Goal: Information Seeking & Learning: Learn about a topic

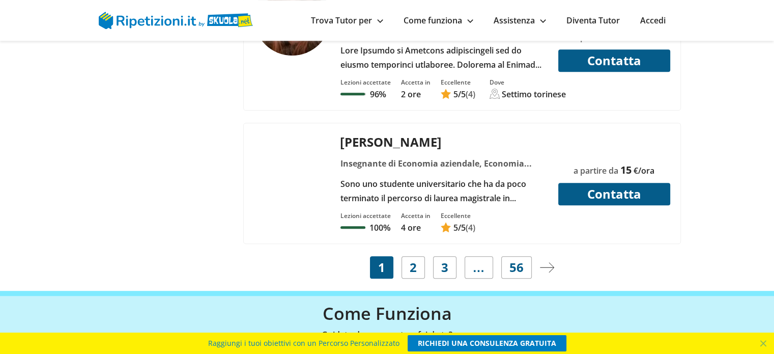
scroll to position [4652, 0]
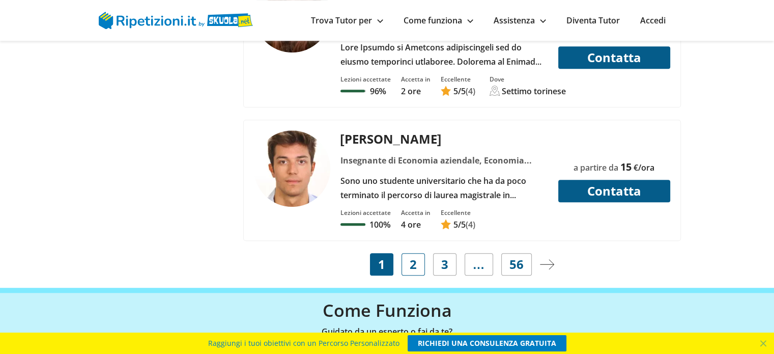
click at [415, 257] on span "2" at bounding box center [413, 264] width 7 height 14
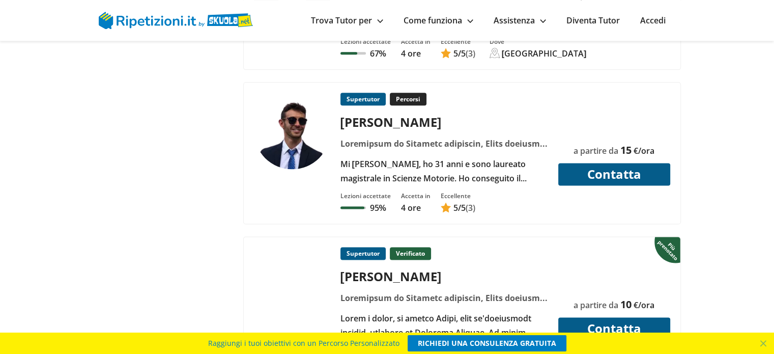
scroll to position [1050, 0]
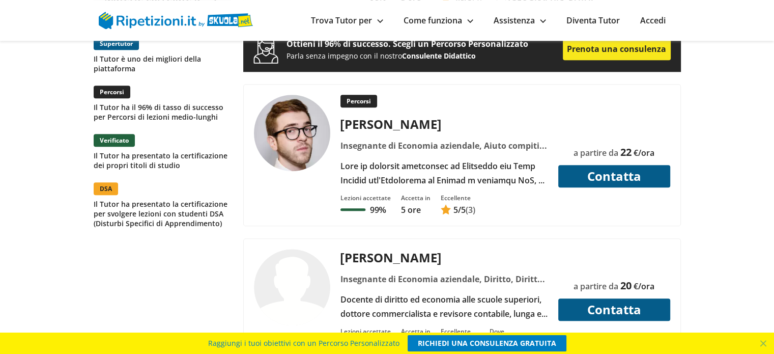
click at [358, 21] on link "Trova Tutor per" at bounding box center [347, 20] width 72 height 11
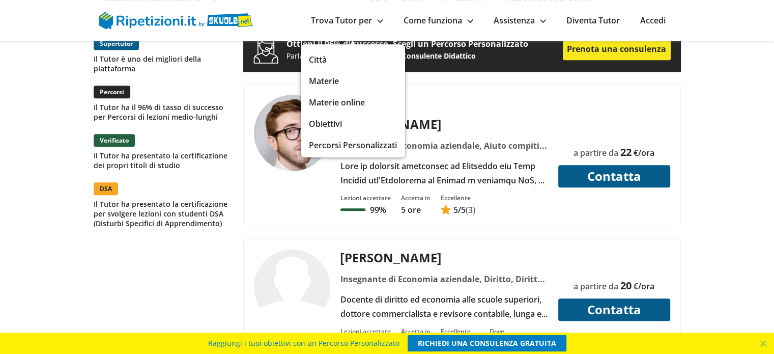
click at [358, 21] on link "Trova Tutor per" at bounding box center [347, 20] width 72 height 11
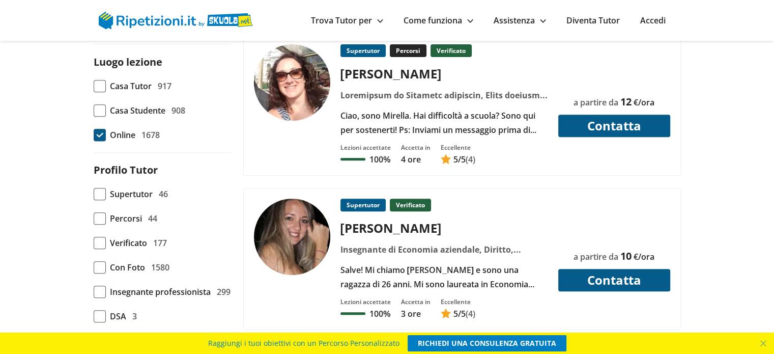
scroll to position [427, 0]
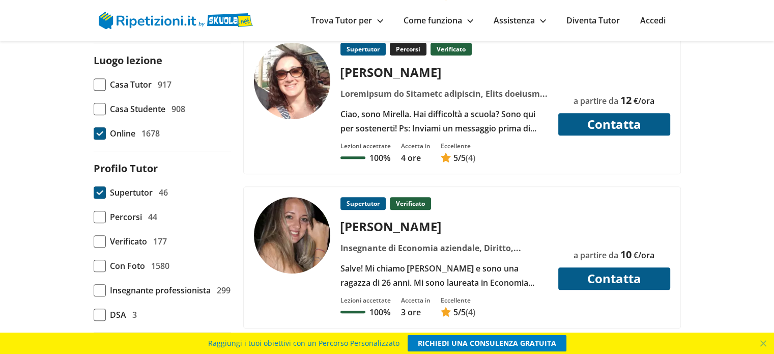
click at [102, 191] on span at bounding box center [100, 192] width 12 height 12
click at [94, 192] on input "Supertutor 46" at bounding box center [94, 192] width 0 height 0
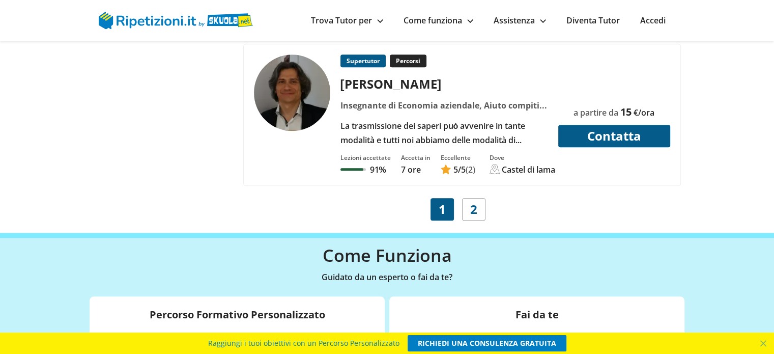
scroll to position [4778, 0]
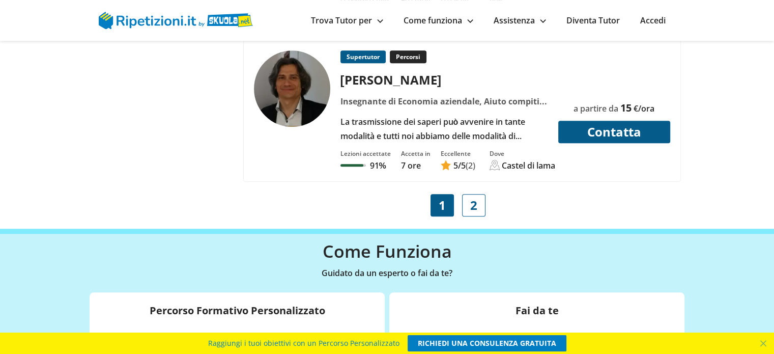
click at [468, 194] on link "2" at bounding box center [473, 205] width 23 height 22
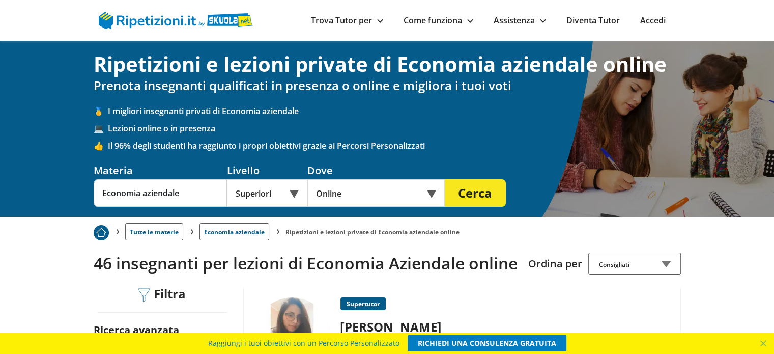
scroll to position [2, 0]
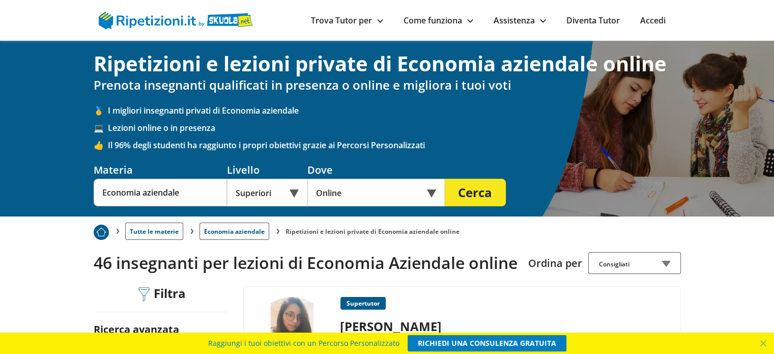
click at [285, 183] on div "Superiori" at bounding box center [267, 192] width 80 height 27
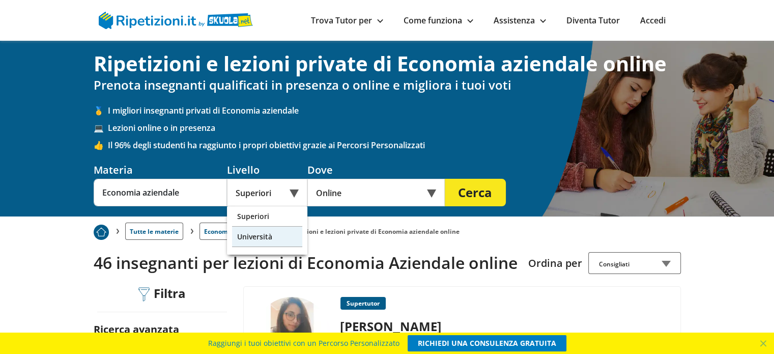
click at [262, 245] on div "Università" at bounding box center [267, 236] width 70 height 20
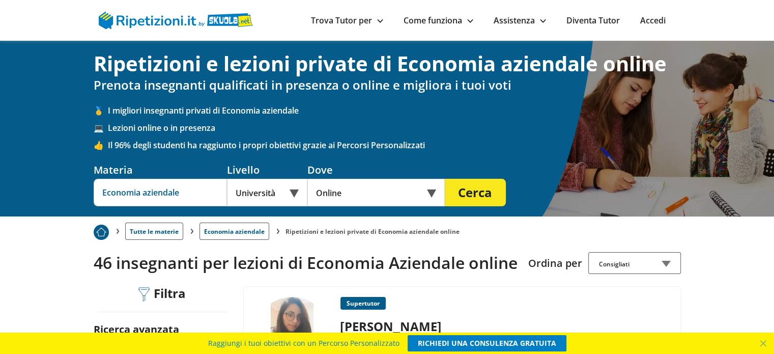
click at [178, 193] on input "Economia aziendale" at bounding box center [160, 192] width 133 height 27
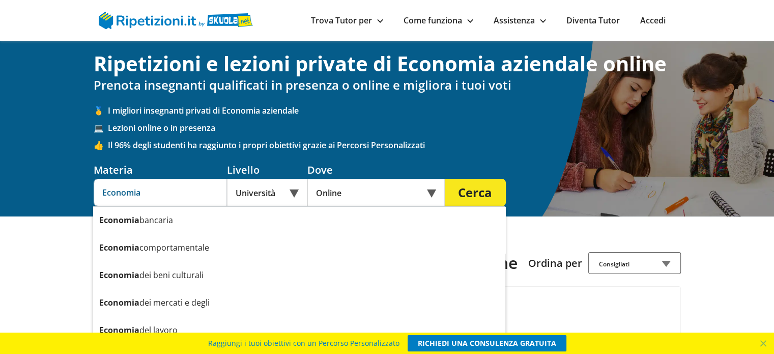
scroll to position [125, 0]
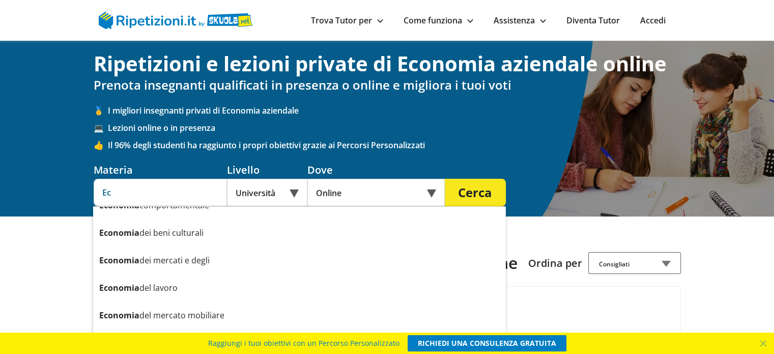
type input "E"
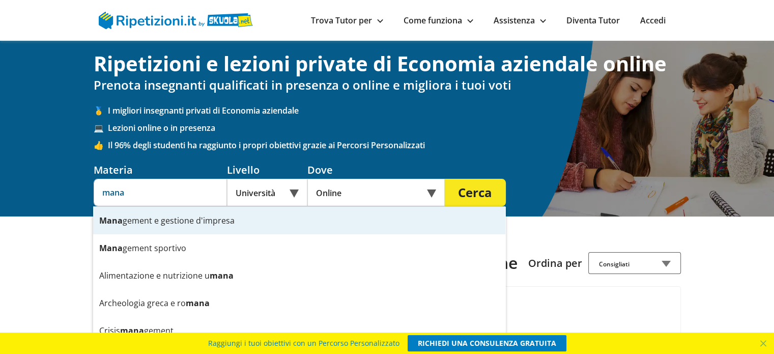
click at [222, 220] on div "Mana gement e gestione d'impresa" at bounding box center [299, 220] width 412 height 27
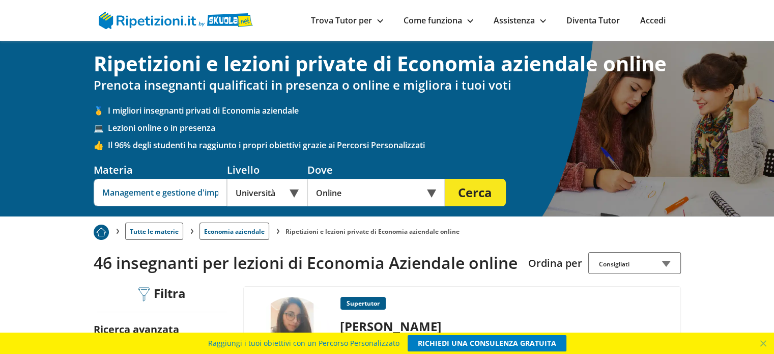
type input "Management e gestione d'impresa"
click at [470, 193] on button "Cerca" at bounding box center [475, 192] width 61 height 27
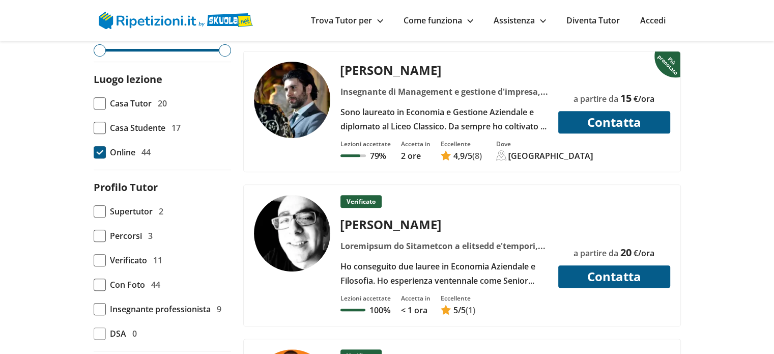
scroll to position [436, 0]
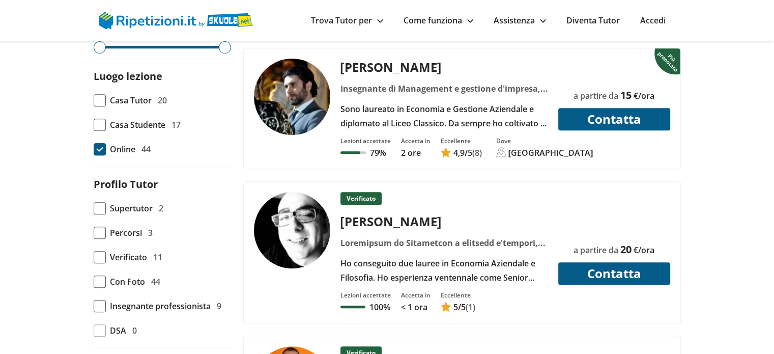
click at [91, 208] on div "Consigliati Prezzo più basso Prezzo più alto Tempo di risposta Feedback 2" at bounding box center [162, 245] width 145 height 630
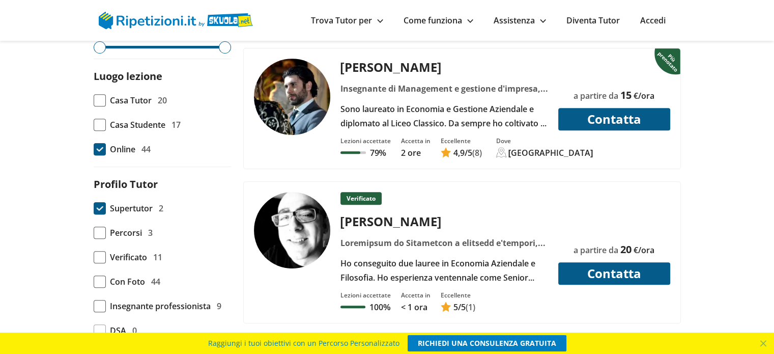
click at [94, 208] on span at bounding box center [100, 208] width 12 height 12
click at [94, 208] on input "Supertutor 2" at bounding box center [94, 208] width 0 height 0
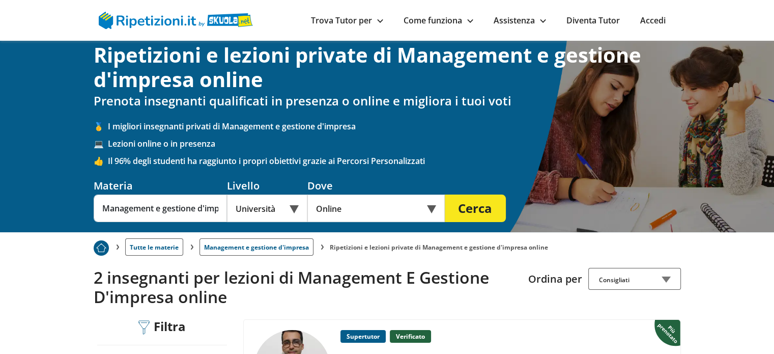
scroll to position [2, 0]
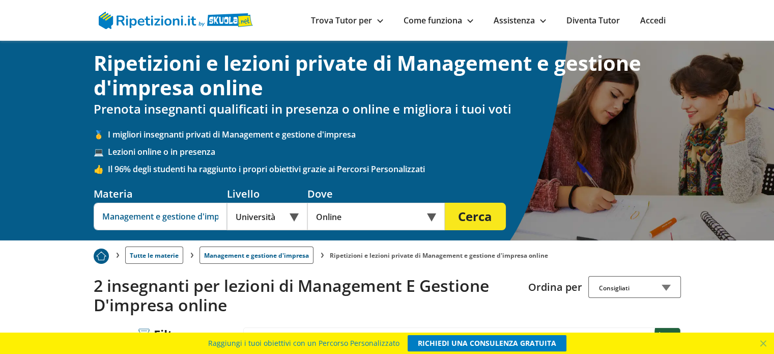
click at [209, 215] on input "Management e gestione d'impresa" at bounding box center [160, 216] width 133 height 27
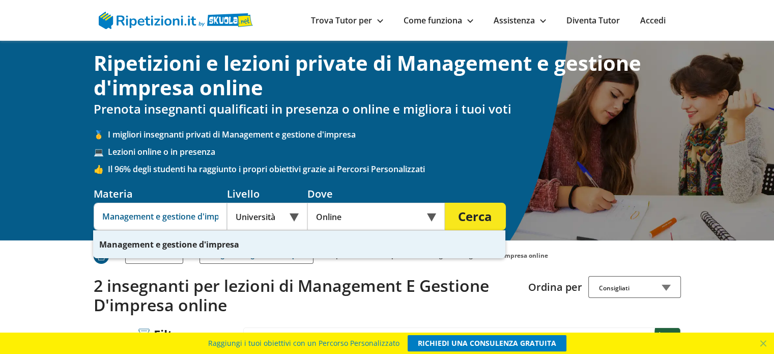
click at [209, 215] on input "Management e gestione d'impresa" at bounding box center [160, 216] width 133 height 27
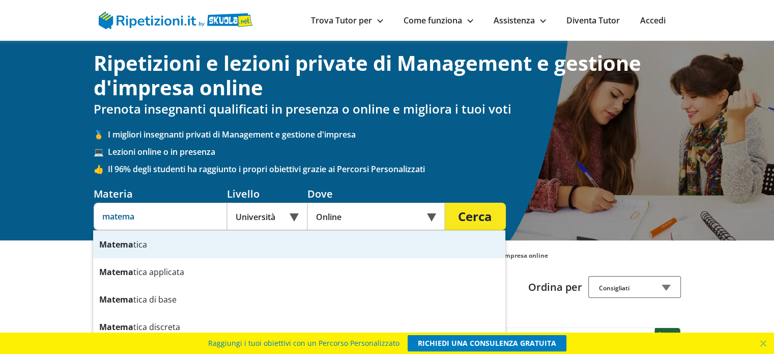
click at [176, 245] on div "[PERSON_NAME]" at bounding box center [299, 244] width 412 height 27
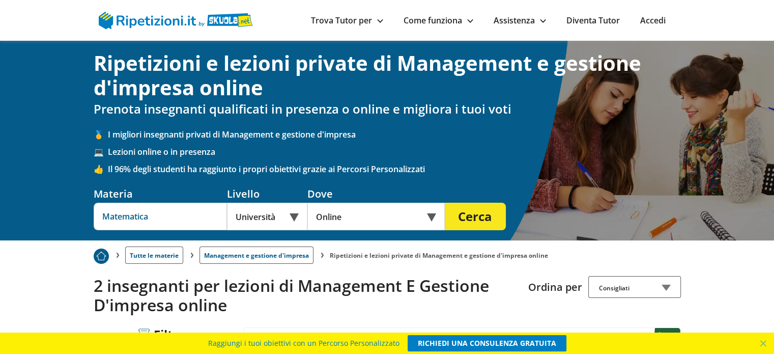
type input "Matematica"
click at [459, 213] on button "Cerca" at bounding box center [475, 216] width 61 height 27
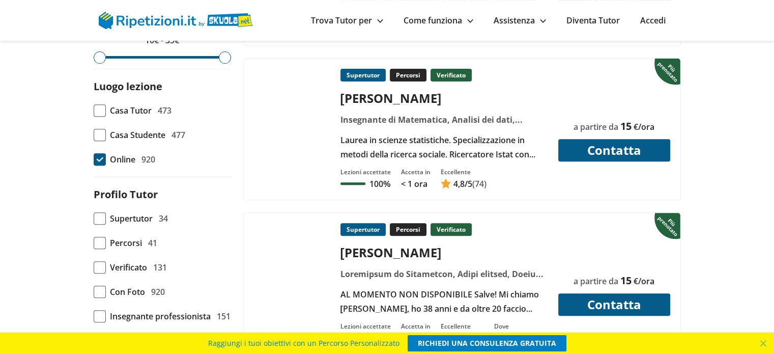
scroll to position [384, 0]
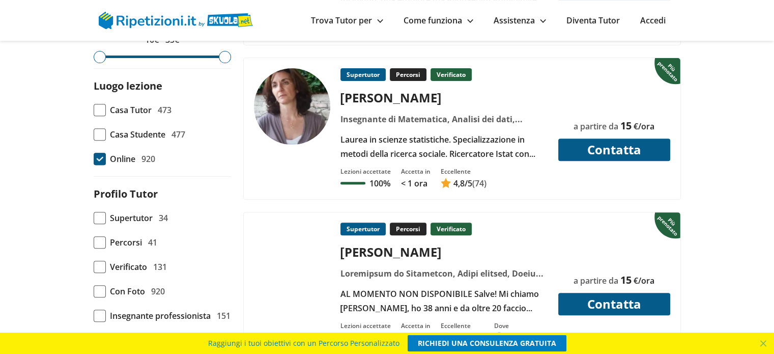
click at [94, 224] on form "Ricerca avanzata Tariffa oraria 10€ - 35€ Luogo lezione Casa Tutor 473 Casa Stu…" at bounding box center [162, 249] width 137 height 620
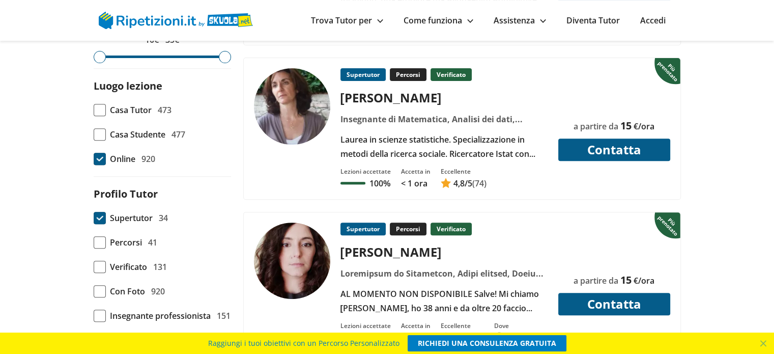
click at [101, 215] on span at bounding box center [100, 218] width 12 height 12
click at [94, 218] on input "Supertutor 34" at bounding box center [94, 218] width 0 height 0
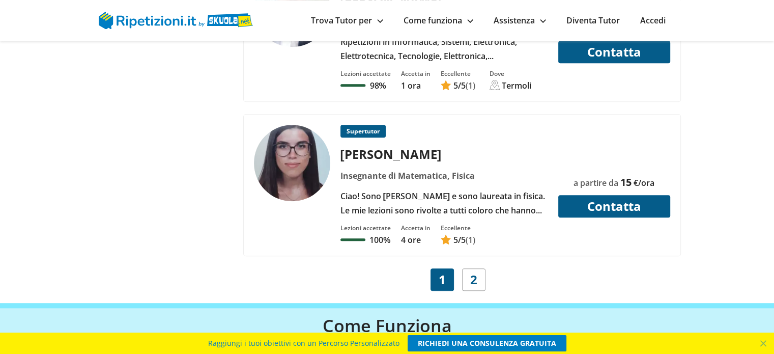
scroll to position [4704, 0]
click at [465, 268] on link "2" at bounding box center [473, 279] width 23 height 22
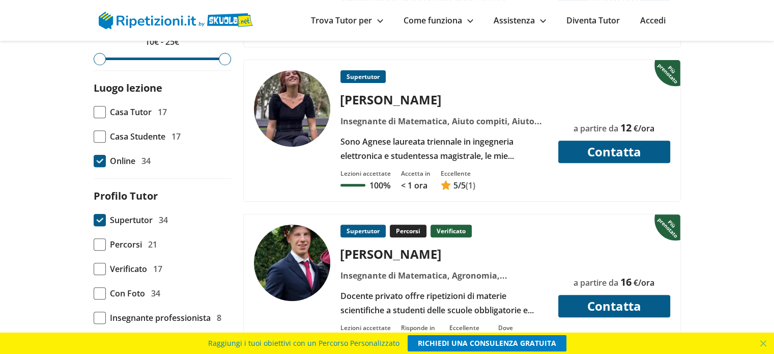
scroll to position [383, 0]
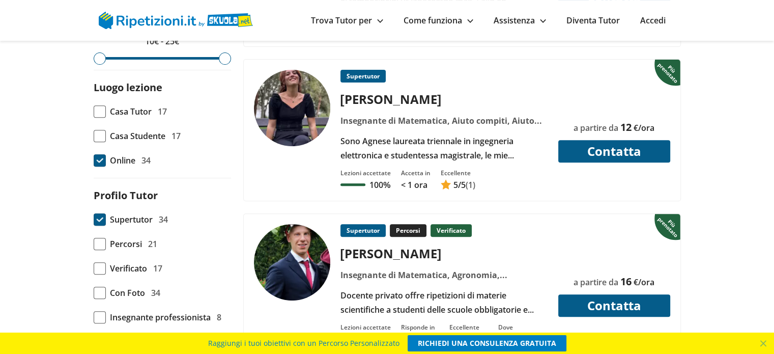
click at [101, 218] on span at bounding box center [100, 219] width 12 height 12
click at [94, 219] on input "Supertutor 34" at bounding box center [94, 219] width 0 height 0
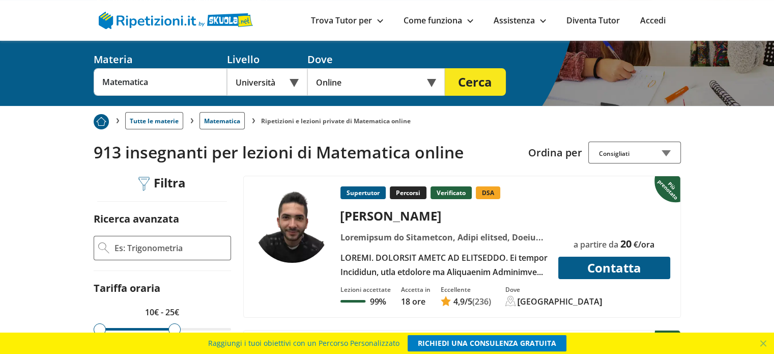
scroll to position [111, 0]
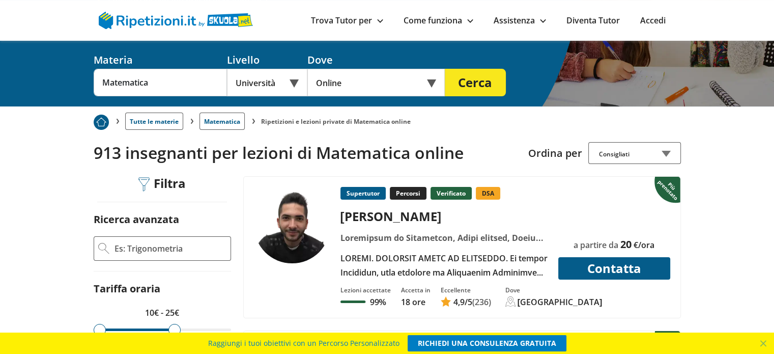
click at [619, 156] on div "Consigliati" at bounding box center [634, 153] width 93 height 22
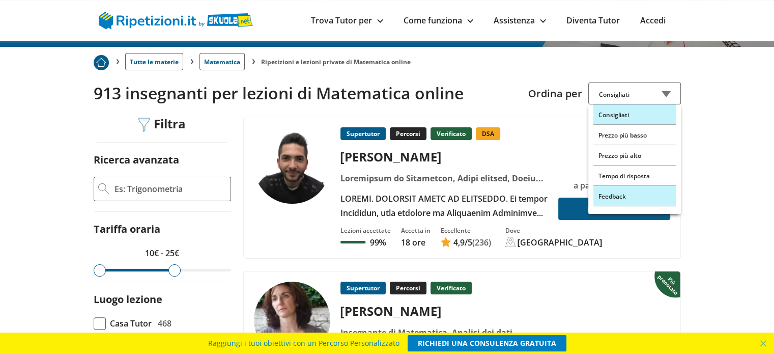
scroll to position [171, 0]
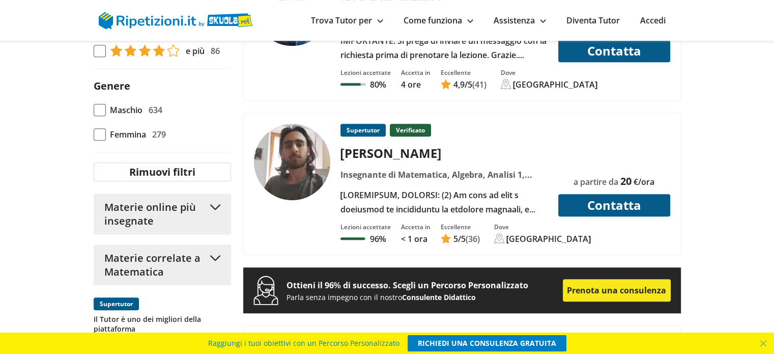
scroll to position [792, 0]
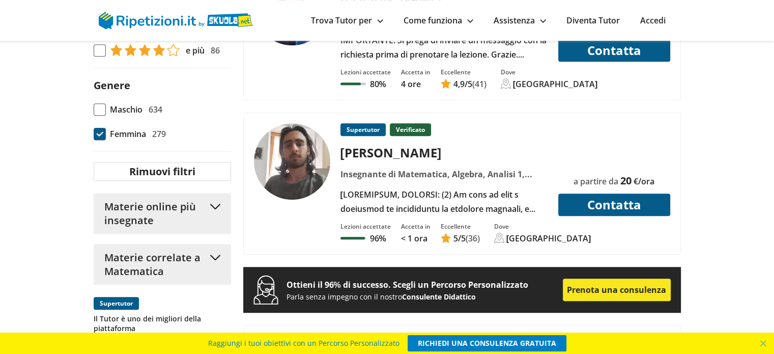
click at [98, 140] on span at bounding box center [100, 134] width 12 height 12
click at [94, 134] on input "Femmina 279" at bounding box center [94, 134] width 0 height 0
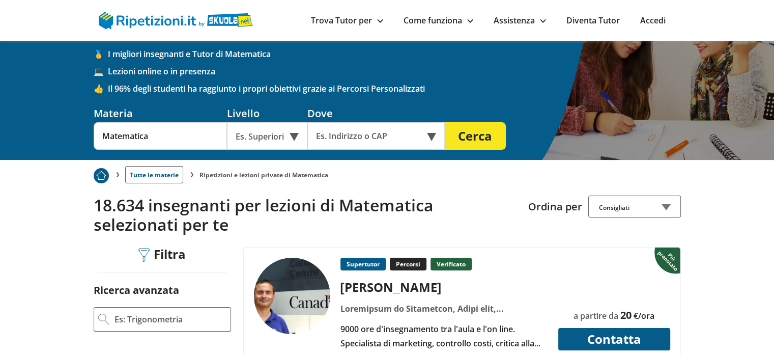
scroll to position [57, 0]
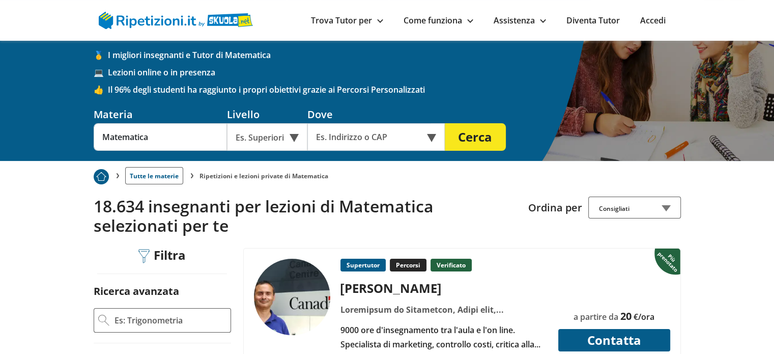
click at [285, 139] on div "Es. Superiori" at bounding box center [267, 136] width 80 height 27
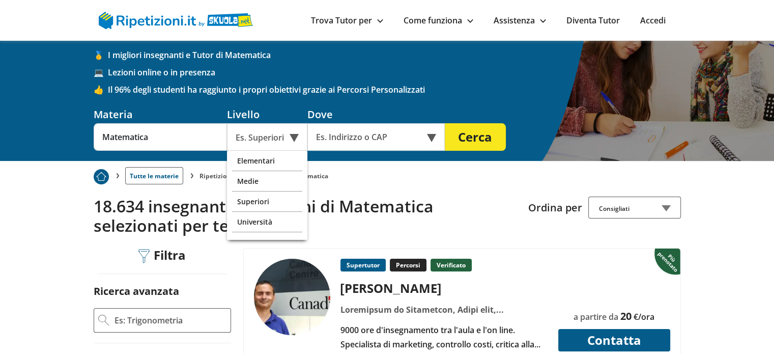
scroll to position [0, 0]
click at [287, 138] on div "Es. Superiori" at bounding box center [267, 136] width 80 height 27
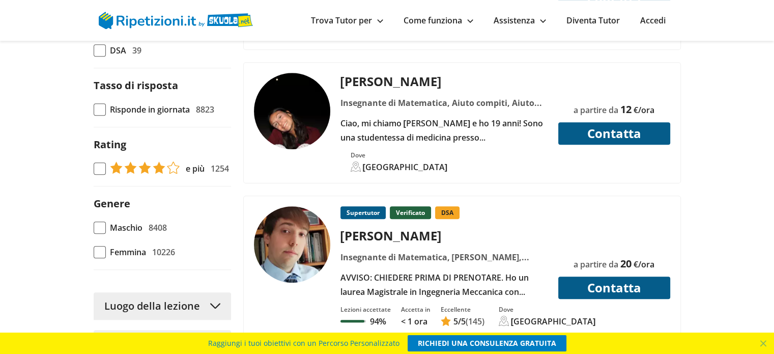
scroll to position [727, 0]
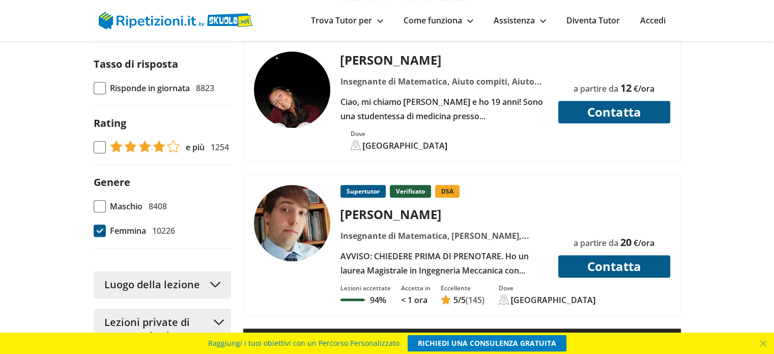
click at [104, 227] on span at bounding box center [100, 230] width 12 height 12
click at [94, 231] on input "Femmina 10226" at bounding box center [94, 231] width 0 height 0
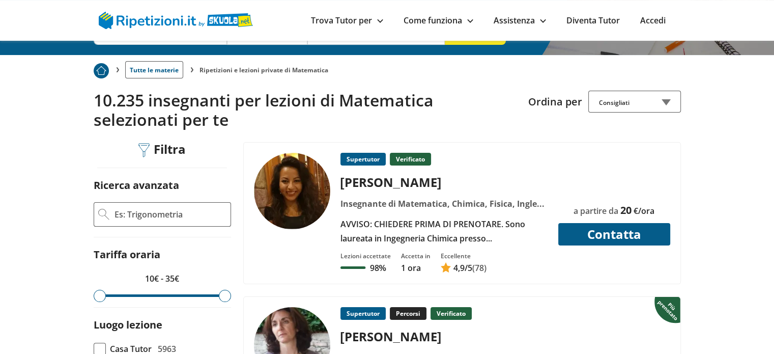
scroll to position [248, 0]
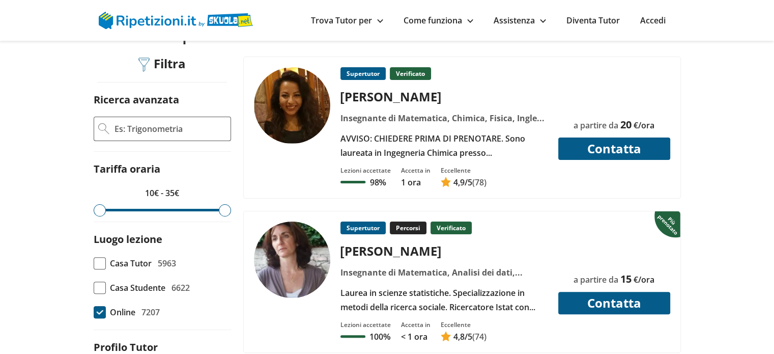
click at [101, 313] on span at bounding box center [100, 312] width 12 height 12
click at [94, 312] on input "Online 7207" at bounding box center [94, 312] width 0 height 0
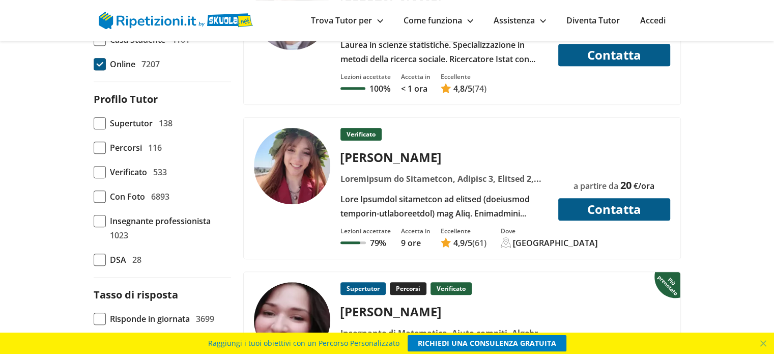
scroll to position [489, 0]
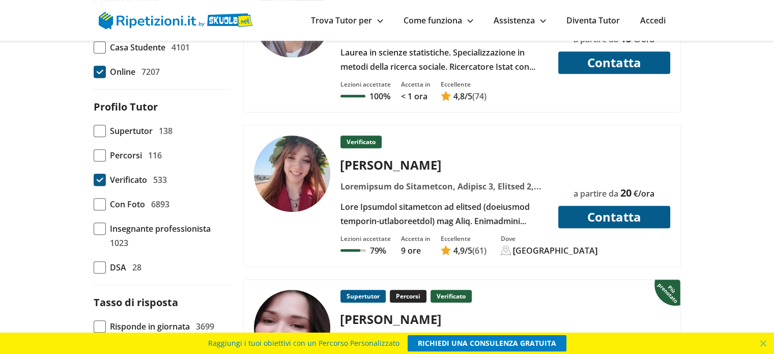
click at [103, 178] on span at bounding box center [100, 180] width 12 height 12
click at [94, 180] on input "Verificato 533" at bounding box center [94, 180] width 0 height 0
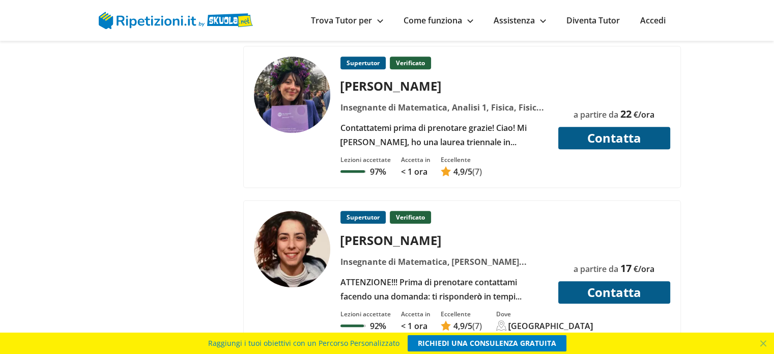
scroll to position [4757, 0]
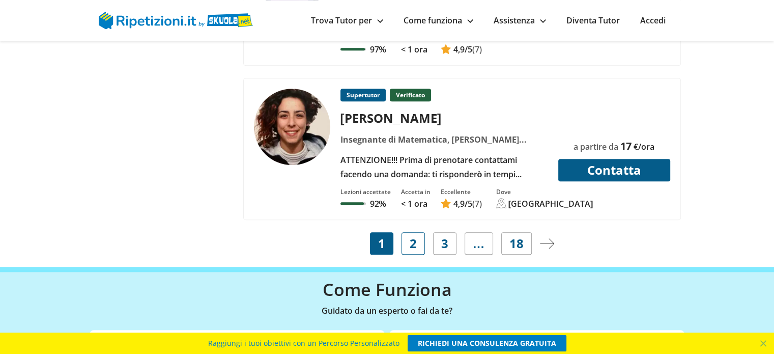
click at [405, 232] on link "2" at bounding box center [413, 243] width 23 height 22
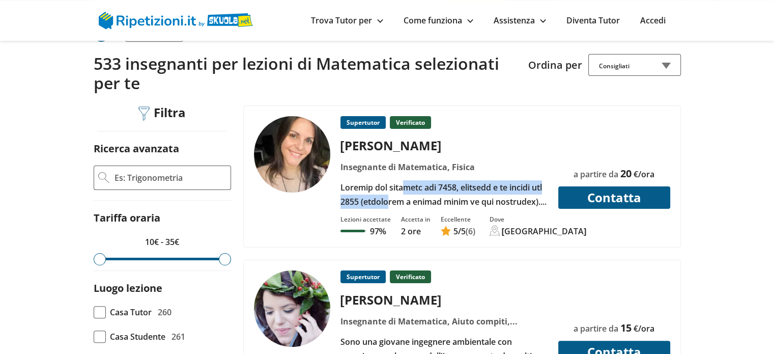
click at [405, 183] on div at bounding box center [443, 194] width 215 height 28
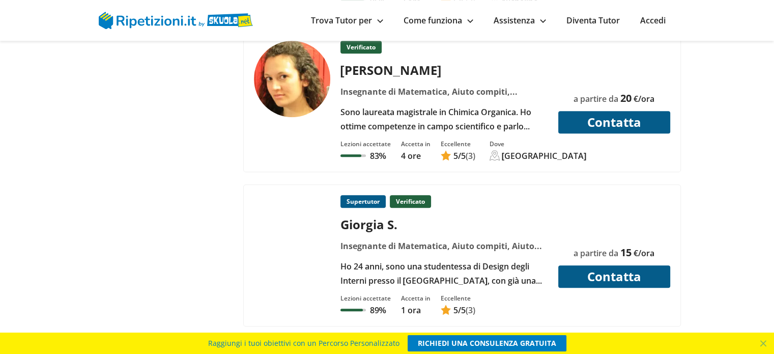
scroll to position [4652, 0]
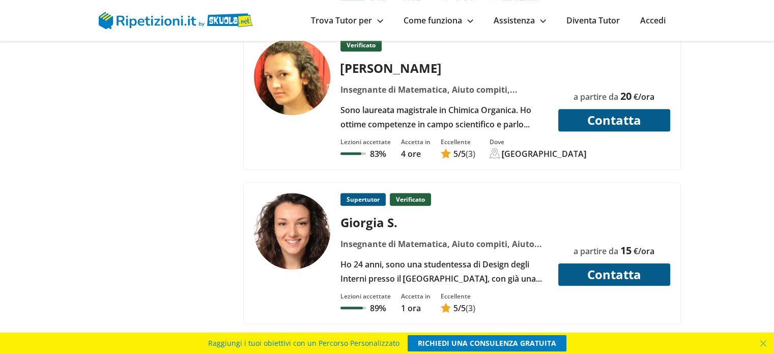
click at [432, 340] on span "3" at bounding box center [428, 347] width 7 height 14
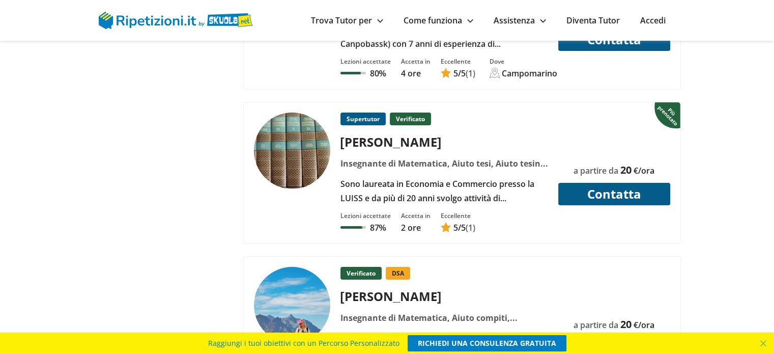
scroll to position [3774, 0]
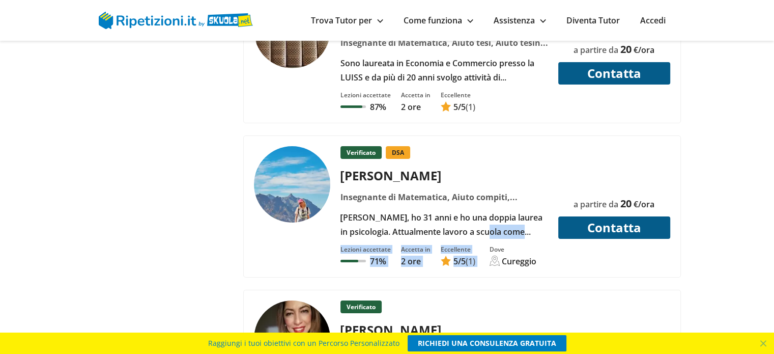
drag, startPoint x: 490, startPoint y: 208, endPoint x: 498, endPoint y: 189, distance: 20.5
click at [498, 189] on div "Verificato DSA Francesca V. Lezioni accettate 71%" at bounding box center [462, 206] width 437 height 141
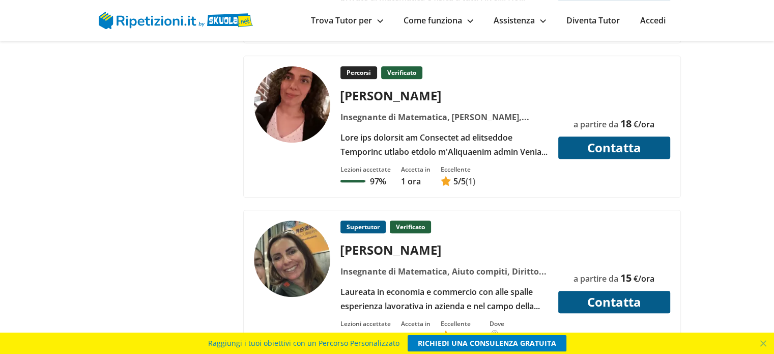
scroll to position [4725, 0]
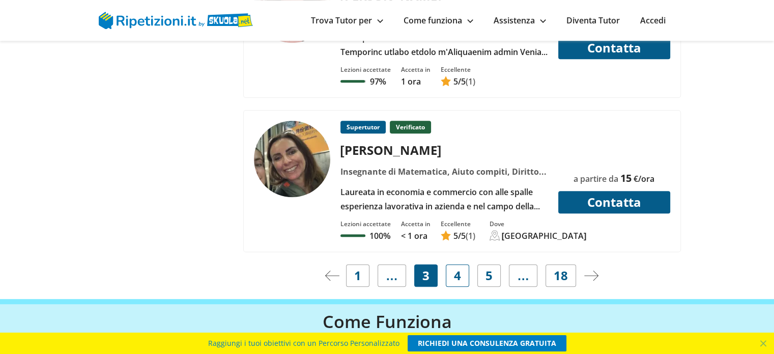
click at [454, 268] on span "4" at bounding box center [457, 275] width 7 height 14
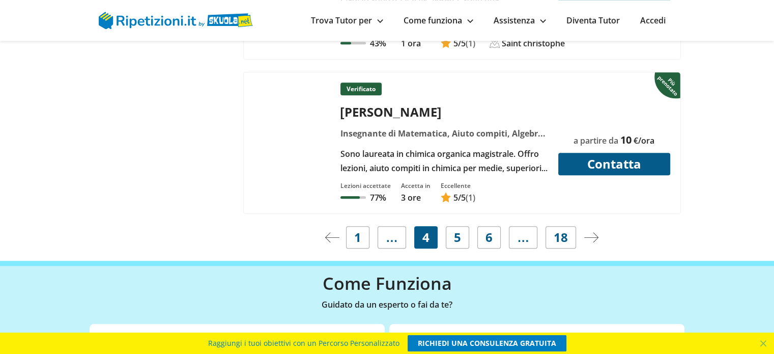
scroll to position [4765, 0]
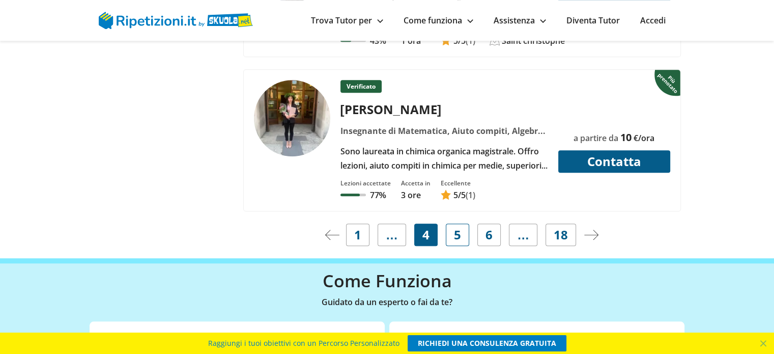
click at [457, 227] on span "5" at bounding box center [457, 234] width 7 height 14
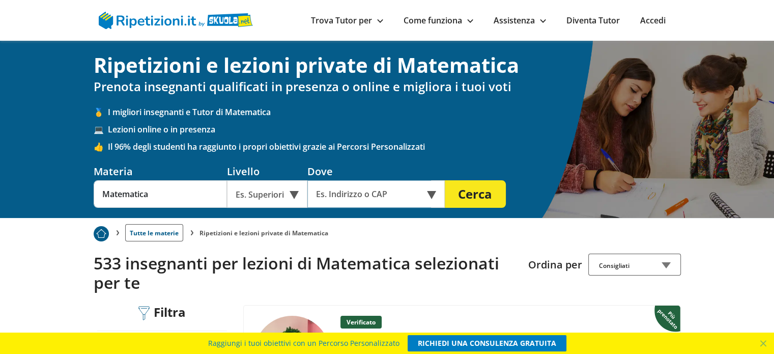
click at [351, 190] on input "text" at bounding box center [369, 193] width 124 height 27
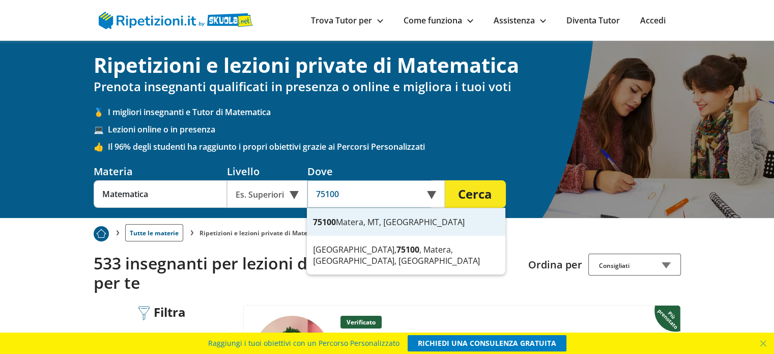
click at [440, 219] on div "75100 Matera, MT, Italia" at bounding box center [406, 221] width 198 height 27
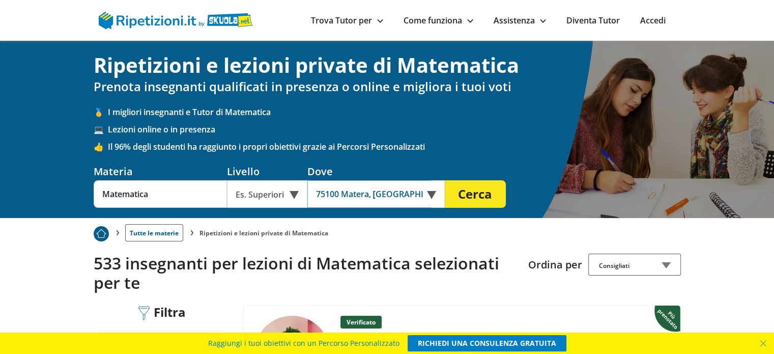
type input "75100 Matera, [GEOGRAPHIC_DATA], [GEOGRAPHIC_DATA]"
click at [470, 195] on button "Cerca" at bounding box center [475, 193] width 61 height 27
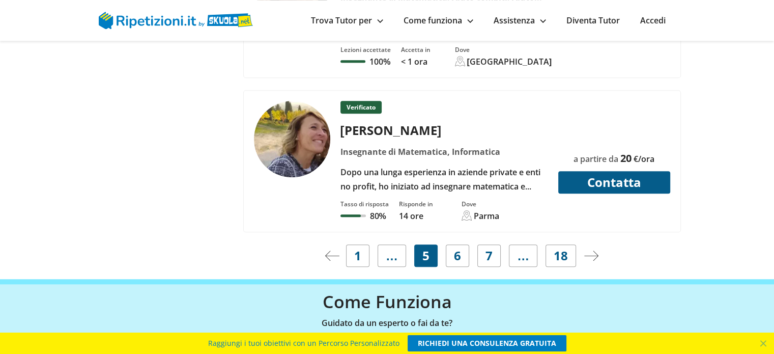
scroll to position [4761, 0]
click at [339, 250] on img at bounding box center [332, 255] width 14 height 10
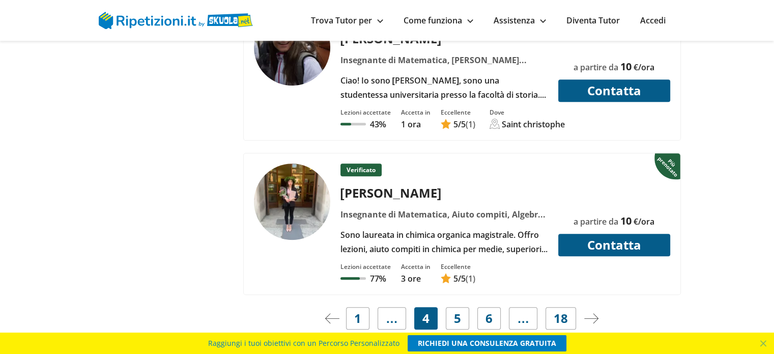
scroll to position [4682, 0]
click at [356, 260] on div "Verificato Aurora P. Lezioni accettate 77% 5" at bounding box center [461, 230] width 445 height 154
click at [363, 307] on link "1" at bounding box center [357, 318] width 23 height 22
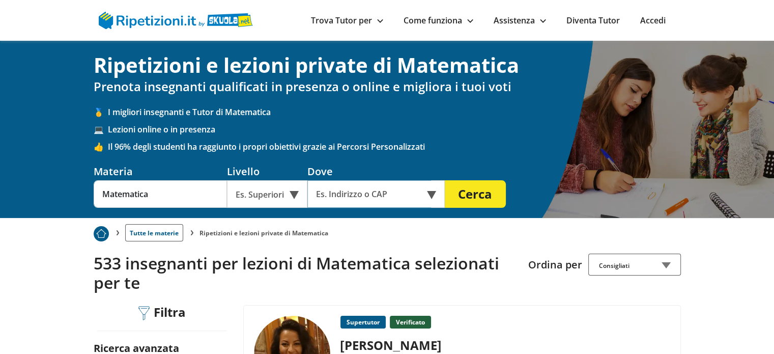
click at [359, 203] on input "text" at bounding box center [369, 193] width 124 height 27
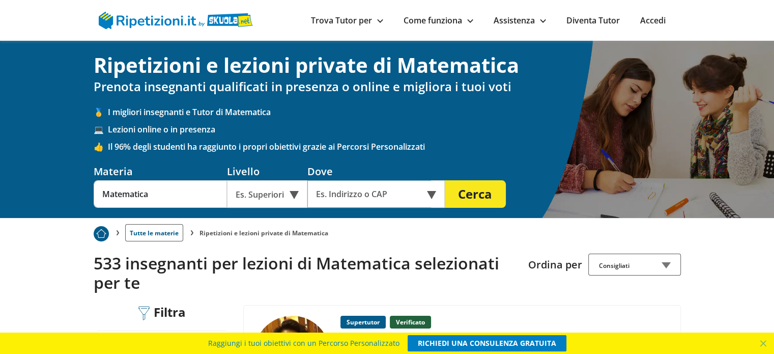
click at [359, 203] on input "text" at bounding box center [369, 193] width 124 height 27
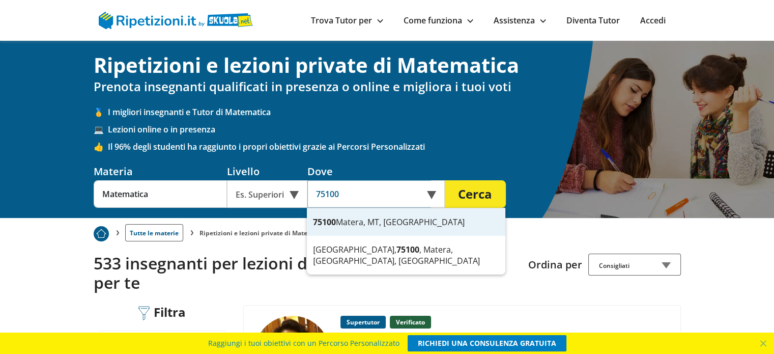
click at [367, 222] on div "75100 Matera, MT, Italia" at bounding box center [406, 221] width 198 height 27
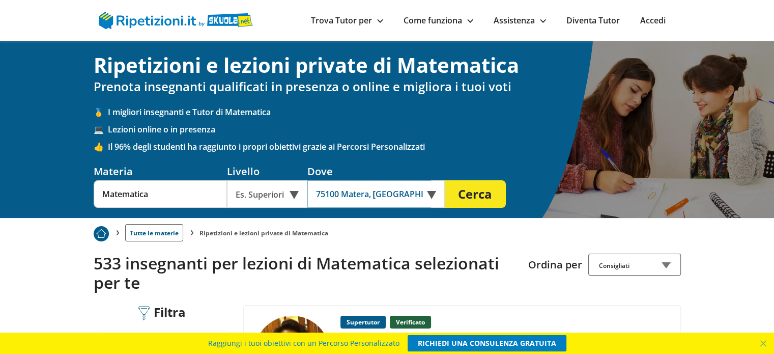
type input "75100 Matera, [GEOGRAPHIC_DATA], [GEOGRAPHIC_DATA]"
click at [495, 180] on button "Cerca" at bounding box center [475, 193] width 61 height 27
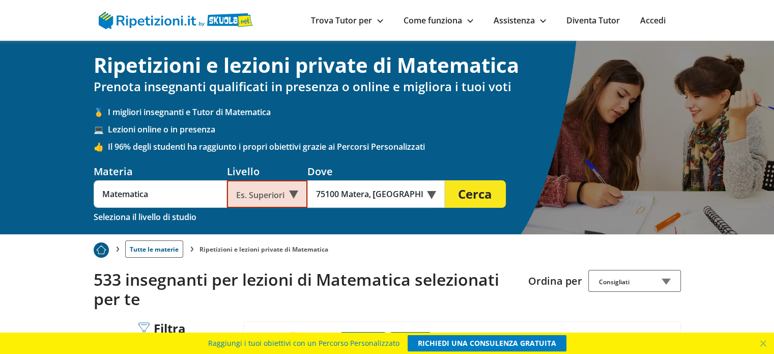
click at [491, 186] on button "Cerca" at bounding box center [475, 193] width 61 height 27
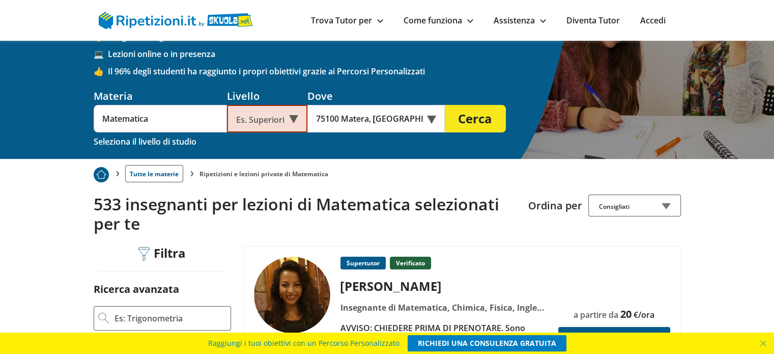
scroll to position [68, 0]
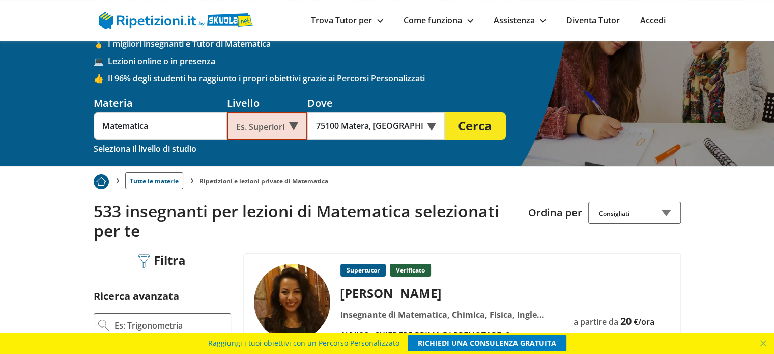
click at [254, 134] on div "Es. Superiori" at bounding box center [267, 125] width 80 height 27
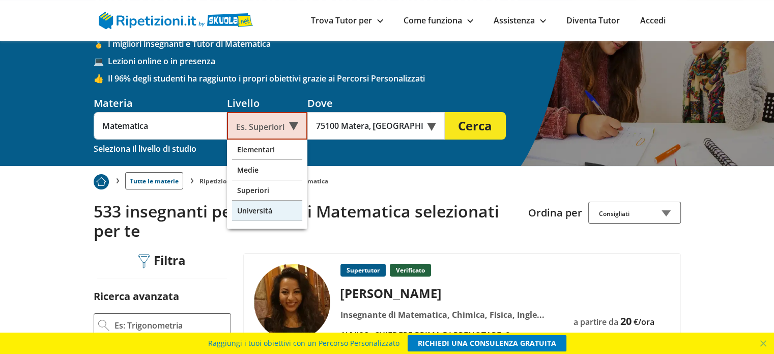
click at [259, 214] on div "Università" at bounding box center [267, 211] width 70 height 20
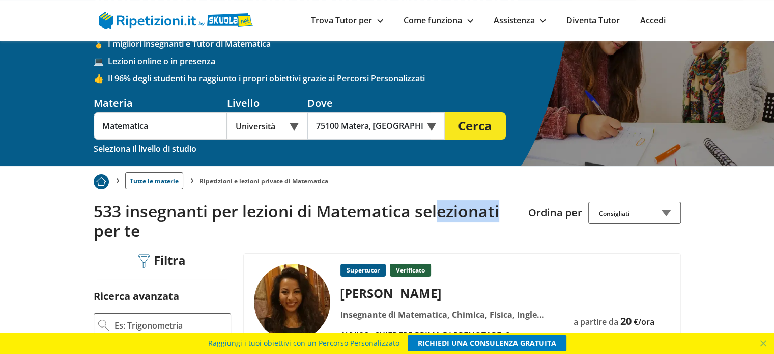
click at [259, 214] on h2 "533 insegnanti per lezioni di Matematica selezionati per te" at bounding box center [307, 221] width 427 height 39
click at [491, 126] on button "Cerca" at bounding box center [475, 125] width 61 height 27
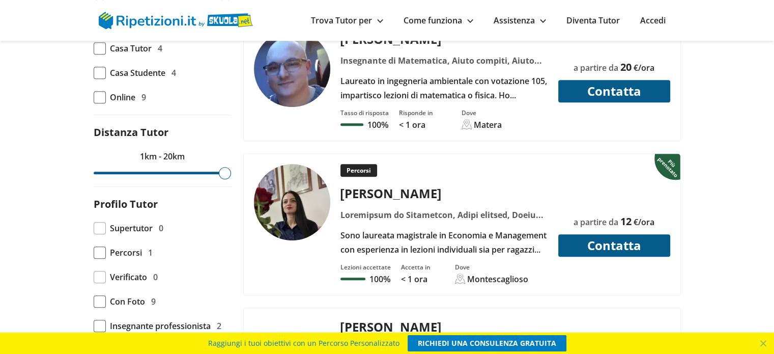
scroll to position [555, 0]
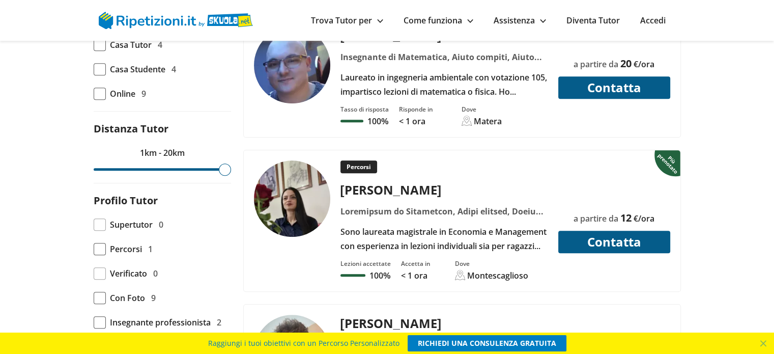
click at [311, 174] on img at bounding box center [292, 198] width 76 height 76
